Goal: Information Seeking & Learning: Check status

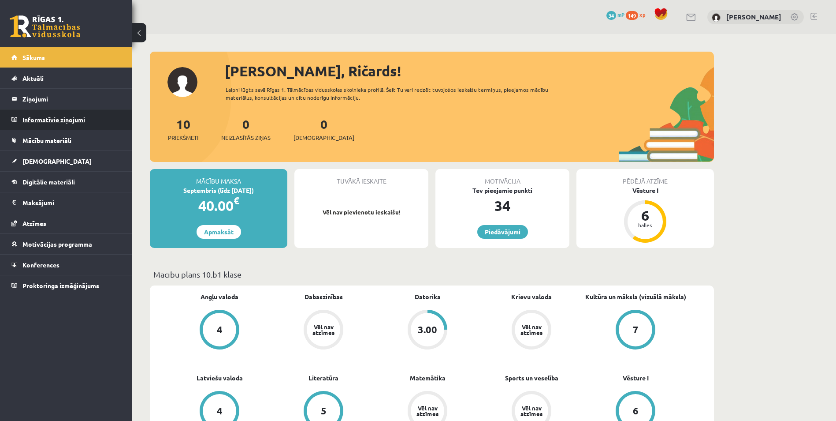
click at [39, 117] on legend "Informatīvie ziņojumi 0" at bounding box center [71, 119] width 99 height 20
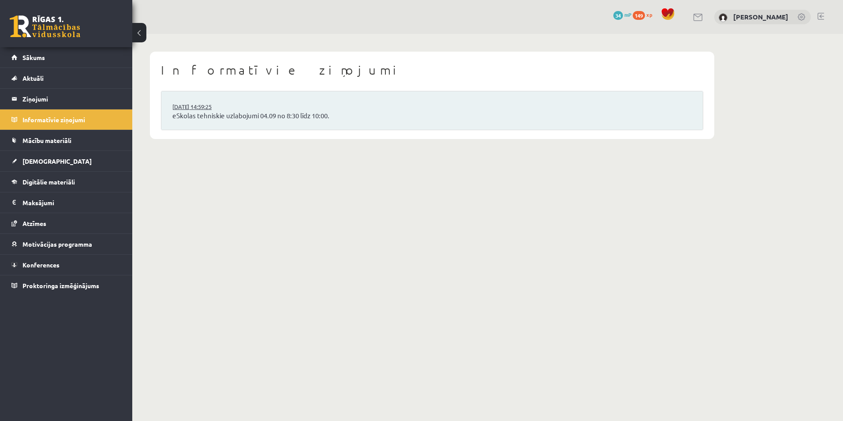
click at [229, 109] on link "[DATE] 14:59:25" at bounding box center [205, 106] width 66 height 9
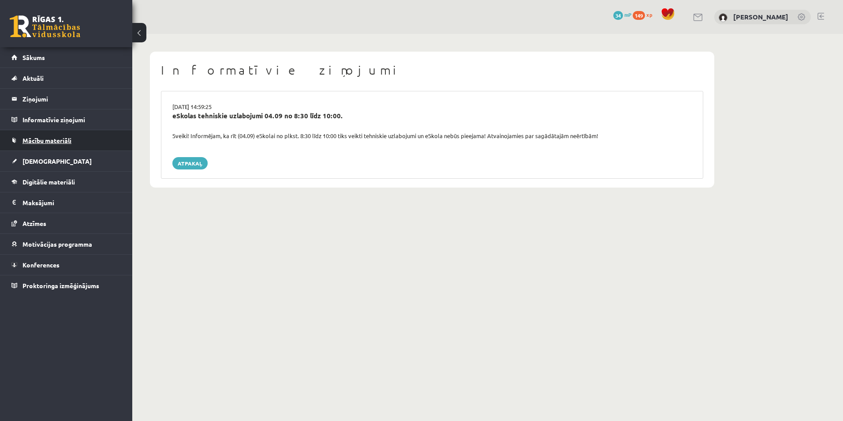
click at [46, 141] on span "Mācību materiāli" at bounding box center [46, 140] width 49 height 8
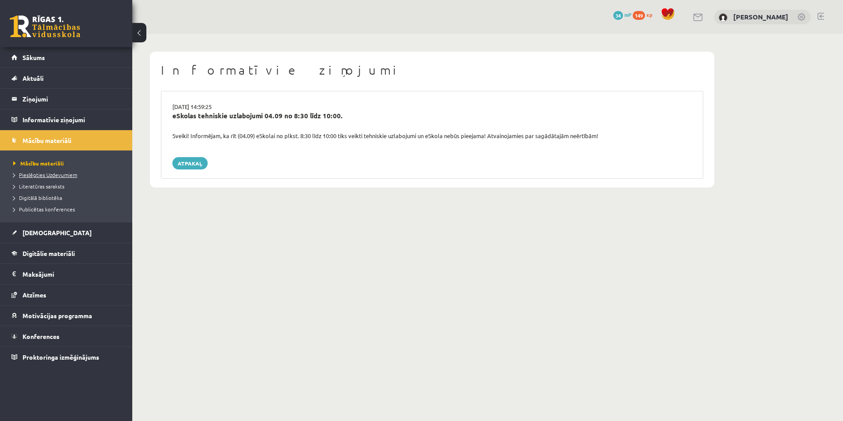
click at [30, 178] on link "Pieslēgties Uzdevumiem" at bounding box center [68, 175] width 110 height 8
click at [49, 190] on link "Literatūras saraksts" at bounding box center [68, 186] width 110 height 8
click at [49, 178] on link "Pieslēgties Uzdevumiem" at bounding box center [68, 175] width 110 height 8
click at [52, 199] on span "Digitālā bibliotēka" at bounding box center [37, 197] width 49 height 7
click at [51, 209] on span "Publicētas konferences" at bounding box center [44, 208] width 62 height 7
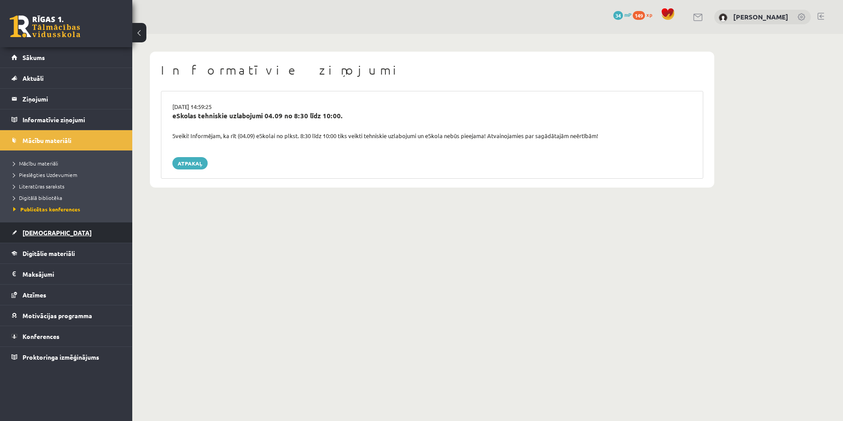
click at [45, 234] on span "[DEMOGRAPHIC_DATA]" at bounding box center [56, 232] width 69 height 8
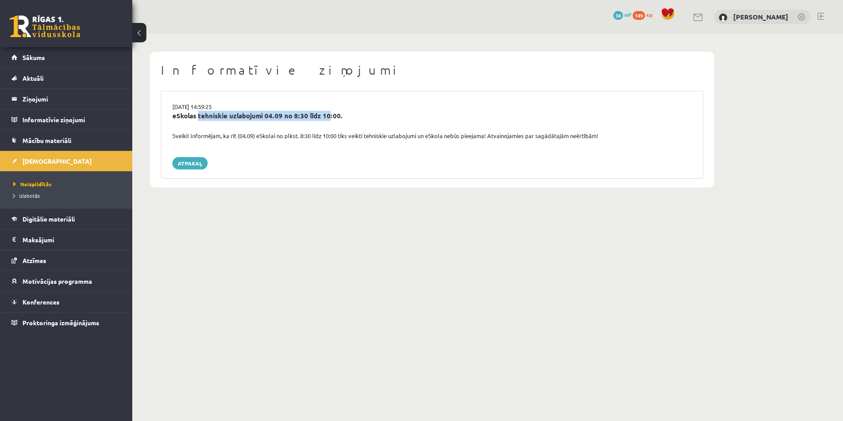
drag, startPoint x: 196, startPoint y: 123, endPoint x: 325, endPoint y: 113, distance: 129.2
click at [325, 113] on div "eSkolas tehniskie uzlabojumi 04.09 no 8:30 līdz 10:00." at bounding box center [432, 121] width 533 height 21
click at [46, 217] on span "Digitālie materiāli" at bounding box center [48, 219] width 52 height 8
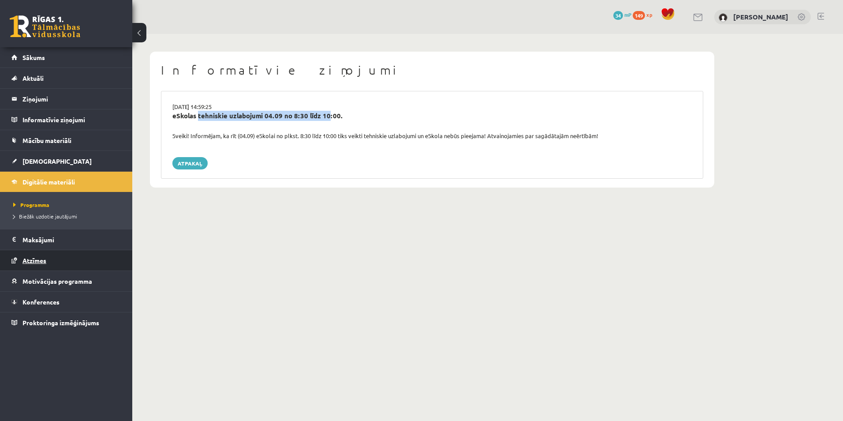
click at [43, 254] on link "Atzīmes" at bounding box center [66, 260] width 110 height 20
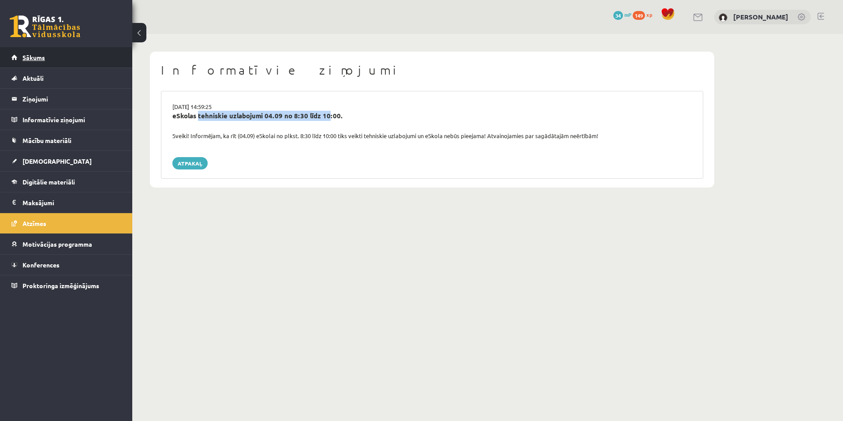
click at [34, 60] on span "Sākums" at bounding box center [33, 57] width 22 height 8
